Goal: Information Seeking & Learning: Learn about a topic

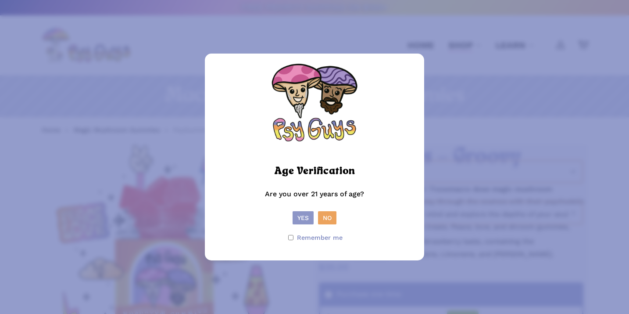
click at [306, 219] on button "Yes" at bounding box center [303, 217] width 21 height 13
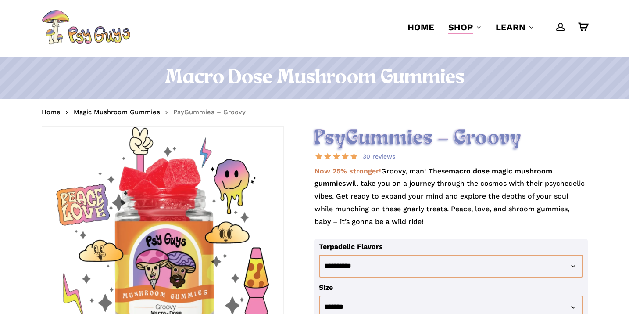
scroll to position [13, 0]
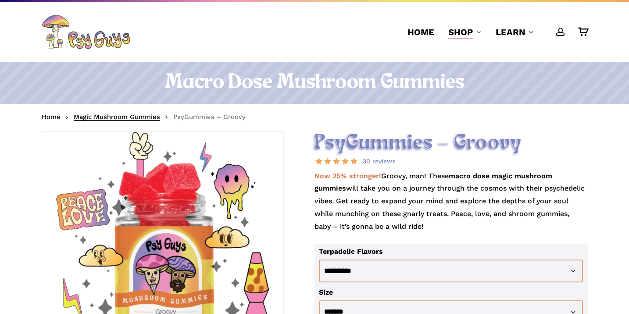
click at [123, 118] on link "Magic Mushroom Gummies" at bounding box center [117, 116] width 86 height 9
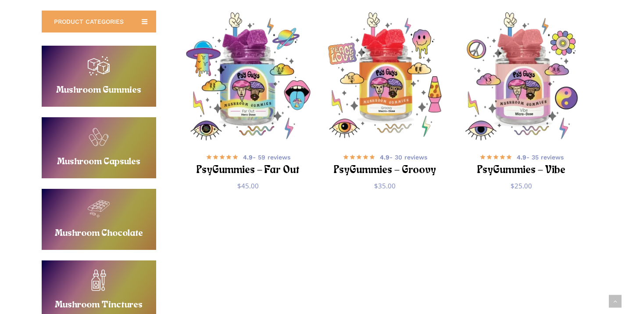
scroll to position [159, 0]
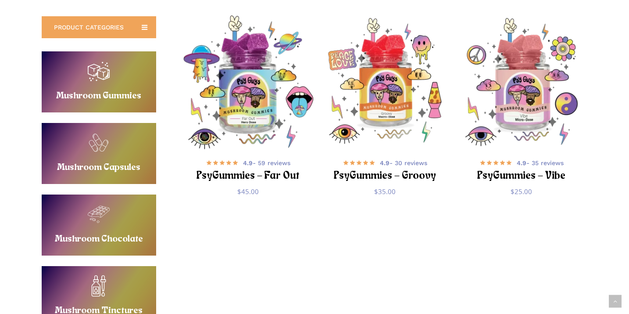
click at [234, 132] on img "PsyGummies - Far Out" at bounding box center [248, 81] width 133 height 133
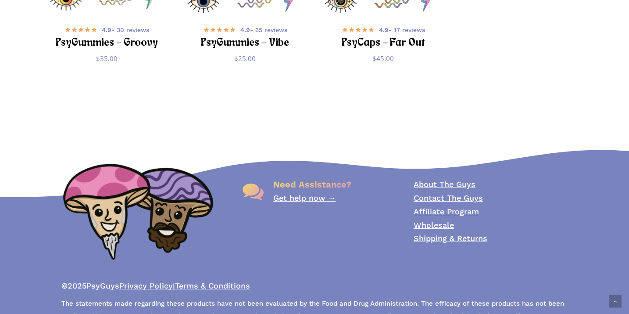
scroll to position [3116, 0]
click at [430, 234] on link "Shipping & Returns" at bounding box center [451, 238] width 74 height 9
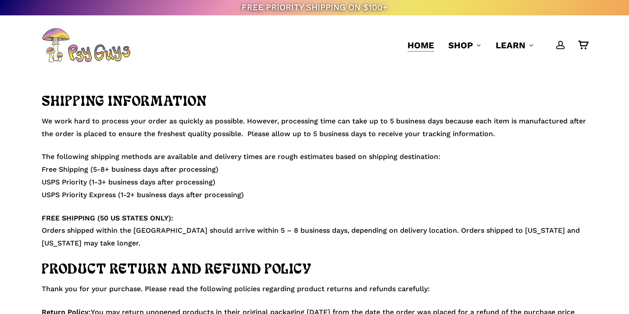
click at [415, 49] on span "Home" at bounding box center [421, 45] width 27 height 11
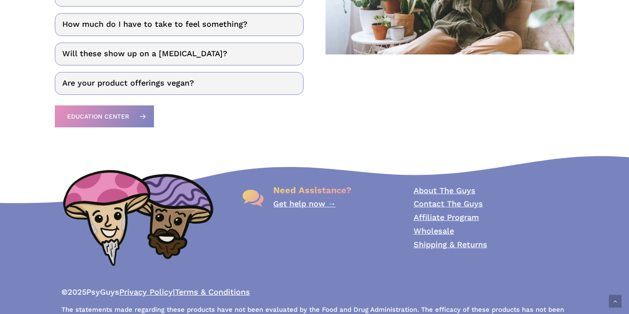
scroll to position [1303, 0]
